Goal: Task Accomplishment & Management: Manage account settings

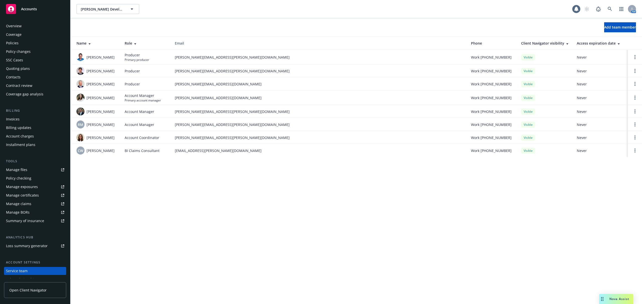
scroll to position [31, 0]
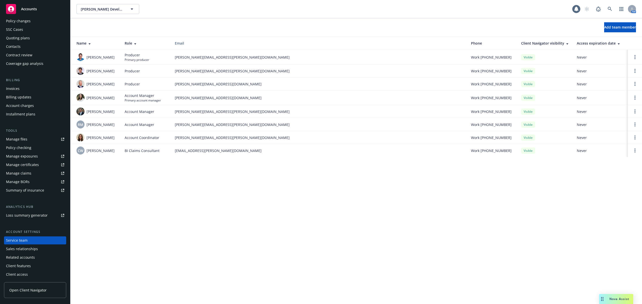
click at [42, 166] on link "Manage certificates" at bounding box center [35, 165] width 62 height 8
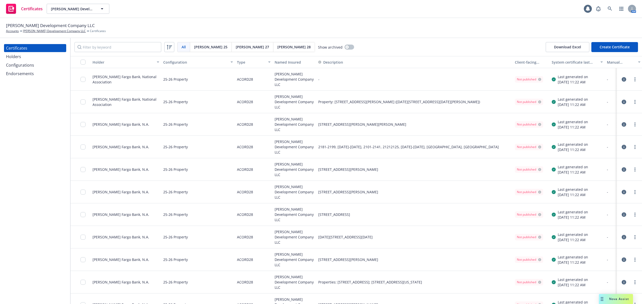
click at [134, 62] on div "Holder" at bounding box center [123, 62] width 61 height 5
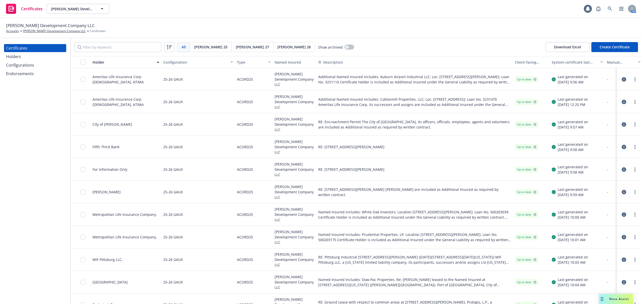
click at [277, 47] on span "[PERSON_NAME] 28" at bounding box center [293, 46] width 33 height 5
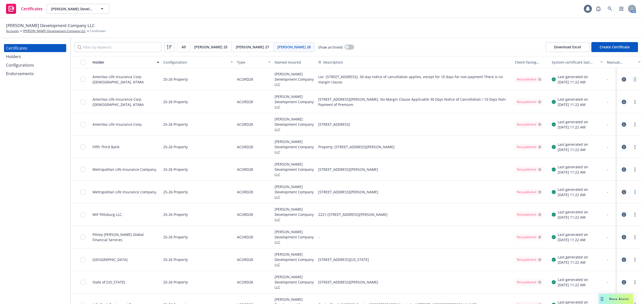
click at [634, 80] on icon "more" at bounding box center [634, 79] width 1 height 4
click at [590, 172] on link "Preview a new version" at bounding box center [592, 170] width 80 height 10
click at [634, 79] on circle "more" at bounding box center [634, 79] width 1 height 1
click at [609, 167] on link "Preview a new version" at bounding box center [592, 170] width 80 height 10
click at [634, 78] on circle "more" at bounding box center [634, 77] width 1 height 1
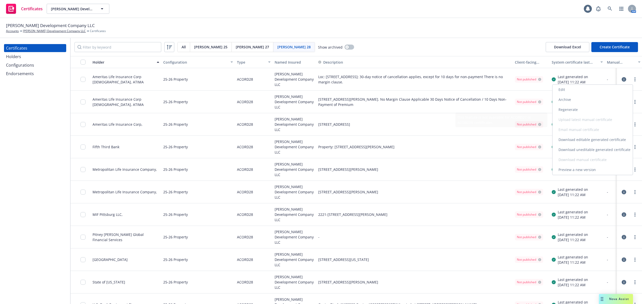
click at [601, 170] on link "Preview a new version" at bounding box center [592, 170] width 80 height 10
click at [632, 100] on link "more" at bounding box center [635, 102] width 6 height 6
click at [601, 190] on link "Preview a new version" at bounding box center [592, 193] width 80 height 10
click at [632, 123] on link "more" at bounding box center [635, 125] width 6 height 6
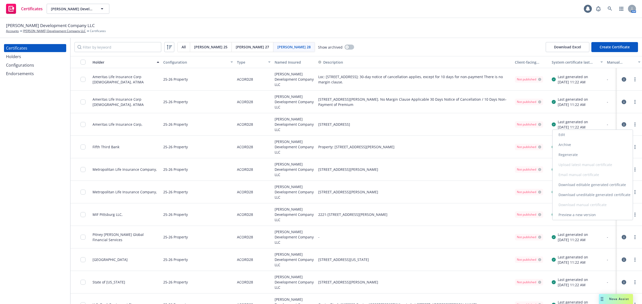
click at [598, 214] on link "Preview a new version" at bounding box center [592, 215] width 80 height 10
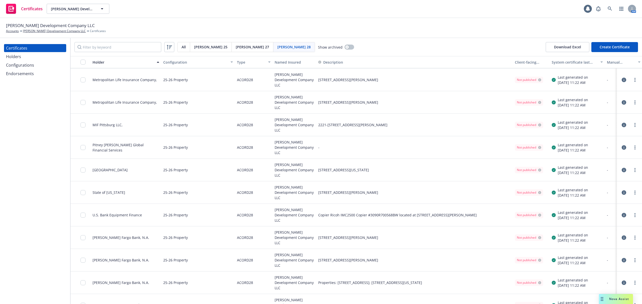
scroll to position [87, 0]
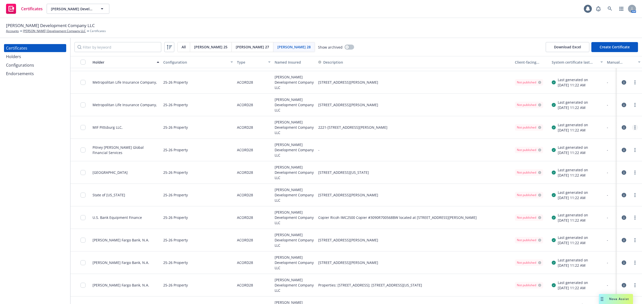
click at [632, 127] on link "more" at bounding box center [635, 128] width 6 height 6
click at [580, 217] on link "Preview a new version" at bounding box center [592, 218] width 80 height 10
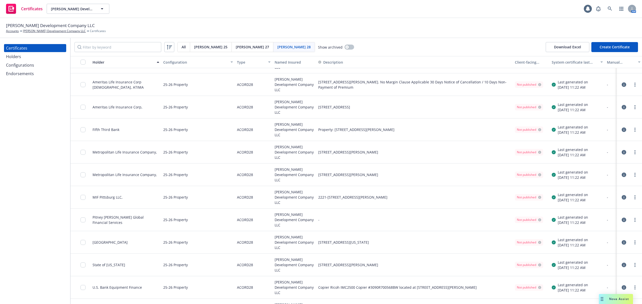
scroll to position [0, 0]
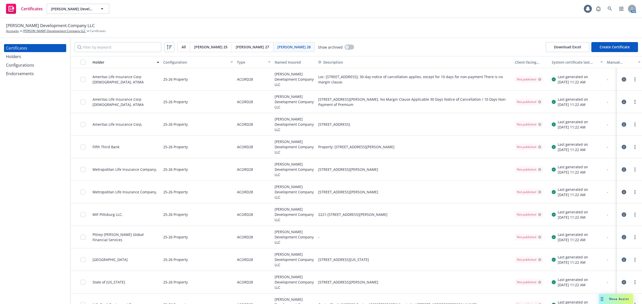
click at [622, 77] on icon "button" at bounding box center [624, 79] width 5 height 5
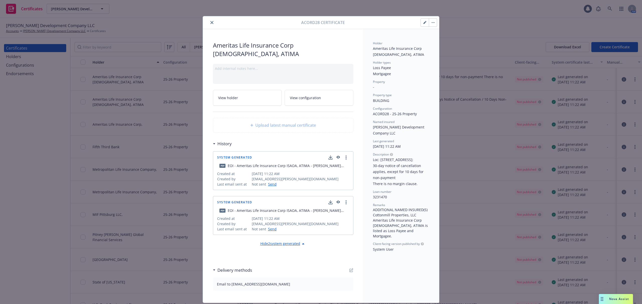
click at [421, 26] on button "button" at bounding box center [425, 23] width 8 height 8
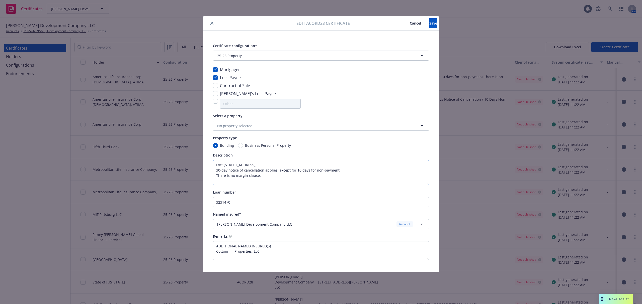
drag, startPoint x: 270, startPoint y: 178, endPoint x: 215, endPoint y: 175, distance: 55.5
click at [215, 175] on textarea "Loc: [STREET_ADDRESS]; 30-day notice of cancellation applies, except for 10 day…" at bounding box center [321, 172] width 216 height 25
click at [314, 253] on textarea "ADDITIONAL NAMED INSURED(S) Cottonmill Properties, LLC Ameritas Life Insurance …" at bounding box center [321, 250] width 216 height 19
paste textarea "There is no margin clause."
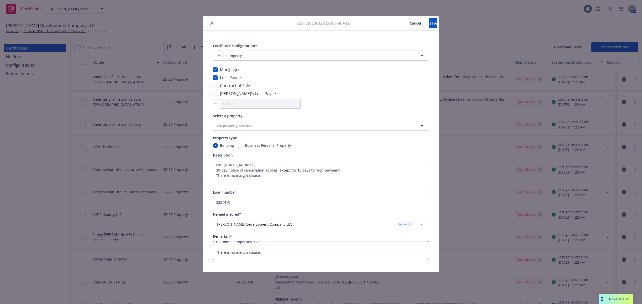
type textarea "ADDITIONAL NAMED INSURED(S) Cottonmill Properties, LLC There is no margin claus…"
drag, startPoint x: 241, startPoint y: 174, endPoint x: 206, endPoint y: 175, distance: 35.1
click at [207, 175] on div "Certificate configuration* [object Object] 25-26 Property Mortgagee Loss Payee …" at bounding box center [321, 152] width 236 height 242
type textarea "Loc: [STREET_ADDRESS]; 30-day notice of cancellation applies, except for 10 day…"
click at [429, 24] on span "Save" at bounding box center [433, 23] width 8 height 5
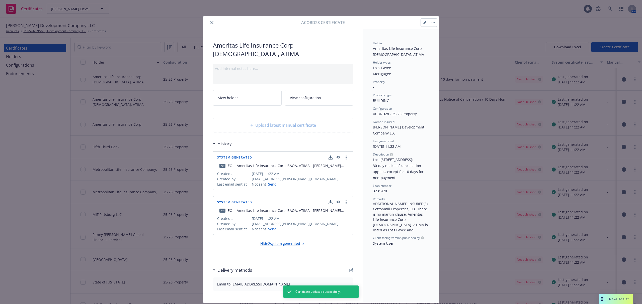
click at [432, 22] on button "button" at bounding box center [433, 23] width 8 height 8
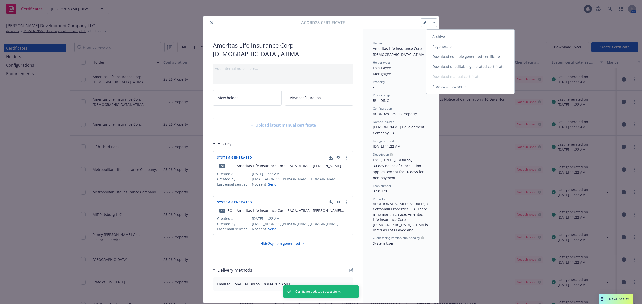
click at [428, 50] on link "Regenerate" at bounding box center [470, 47] width 88 height 10
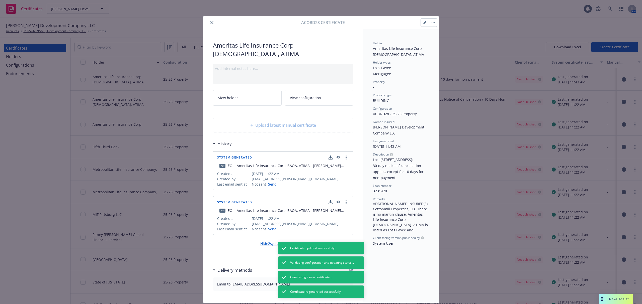
click at [210, 22] on icon "close" at bounding box center [211, 22] width 3 height 3
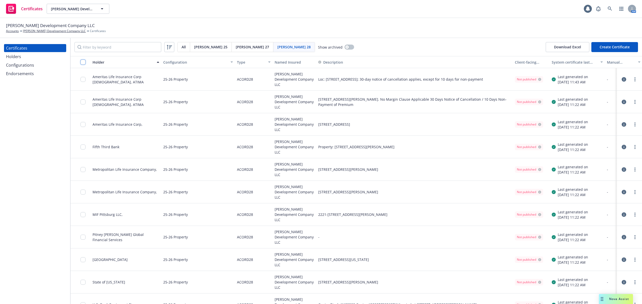
click at [84, 62] on input "checkbox" at bounding box center [82, 62] width 5 height 5
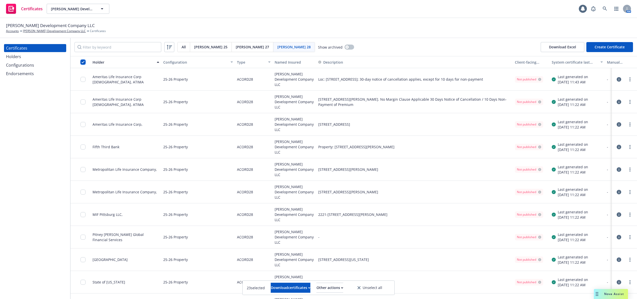
click at [84, 62] on input "checkbox" at bounding box center [82, 62] width 5 height 5
